Goal: Information Seeking & Learning: Learn about a topic

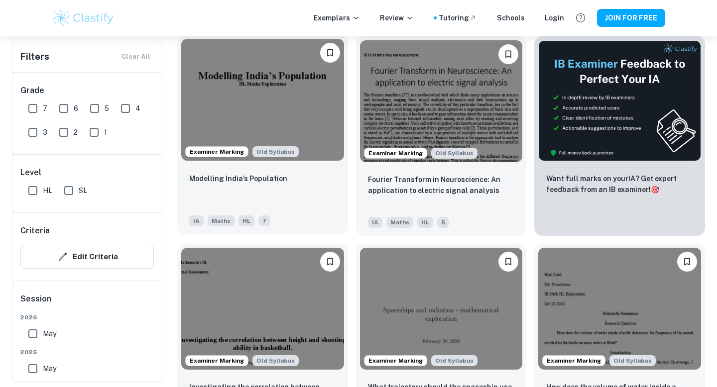
scroll to position [316, 0]
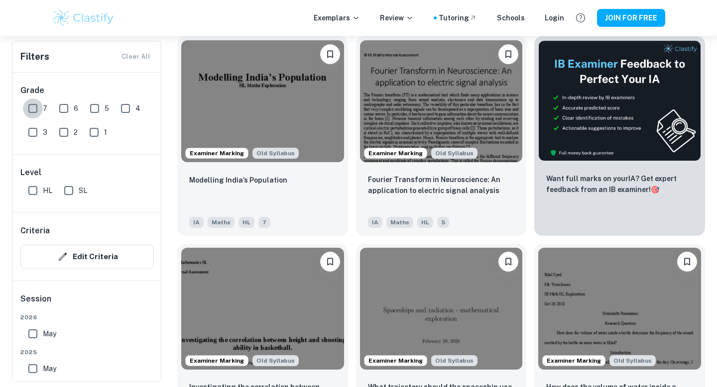
click at [34, 108] on input "7" at bounding box center [33, 109] width 20 height 20
checkbox input "true"
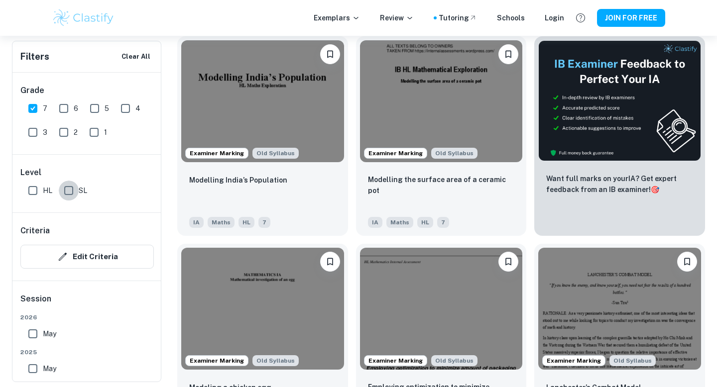
click at [63, 193] on input "SL" at bounding box center [69, 191] width 20 height 20
checkbox input "true"
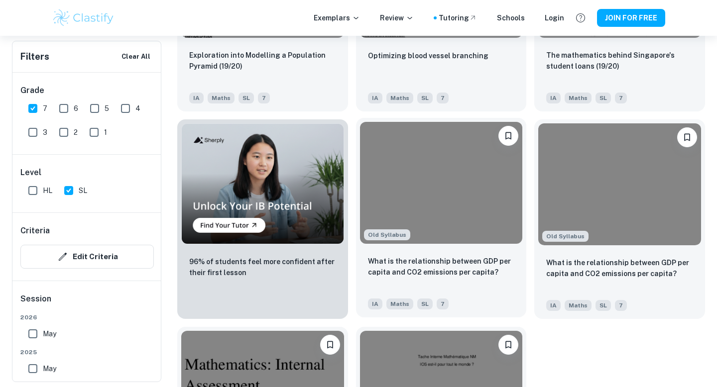
scroll to position [812, 0]
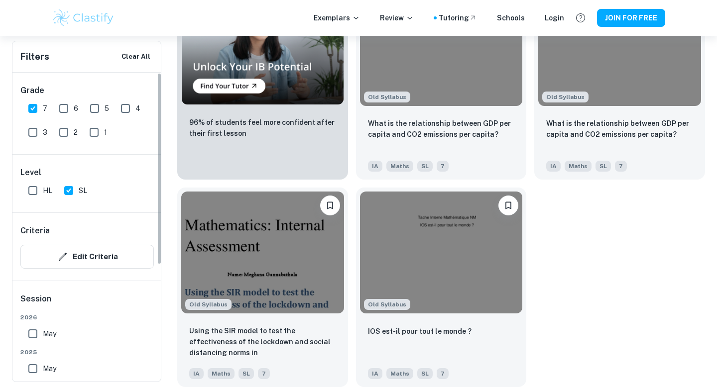
click at [58, 99] on input "6" at bounding box center [64, 109] width 20 height 20
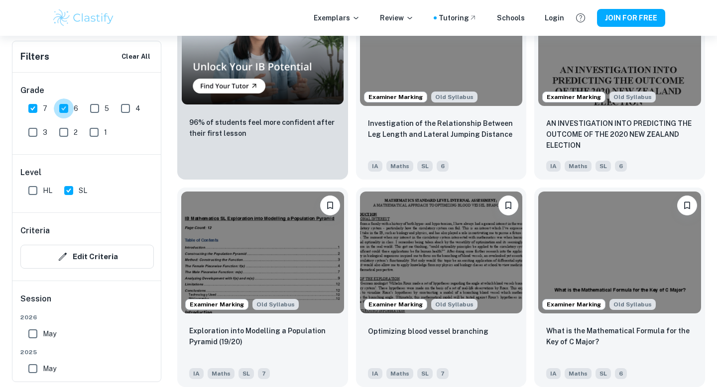
click at [60, 104] on input "6" at bounding box center [64, 109] width 20 height 20
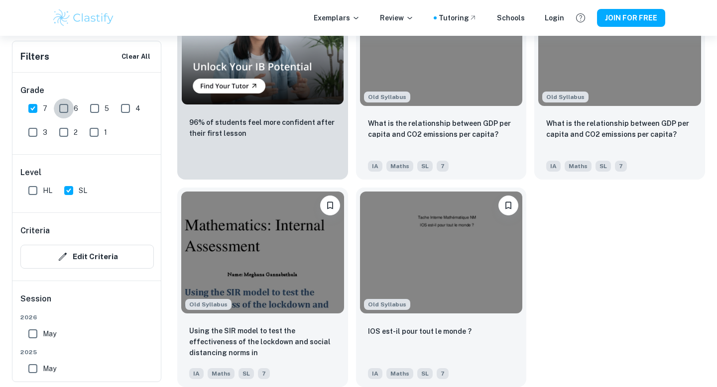
click at [60, 104] on input "6" at bounding box center [64, 109] width 20 height 20
checkbox input "true"
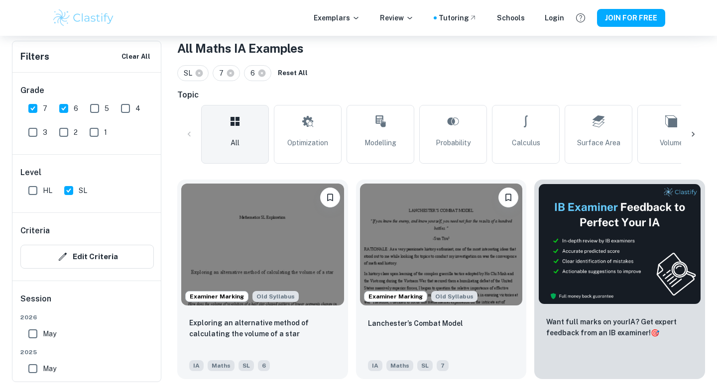
scroll to position [184, 0]
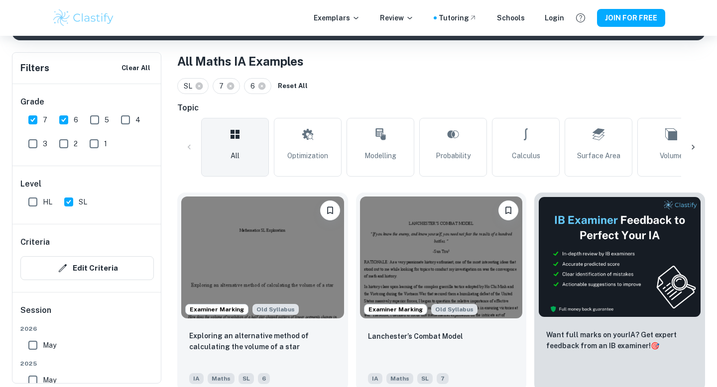
click at [693, 146] on icon at bounding box center [693, 147] width 10 height 10
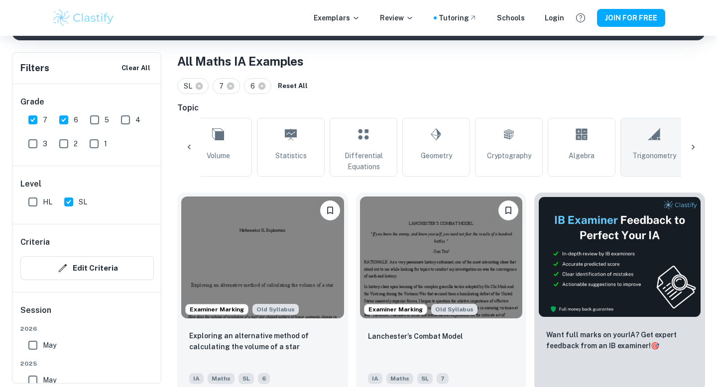
scroll to position [0, 467]
